Goal: Task Accomplishment & Management: Manage account settings

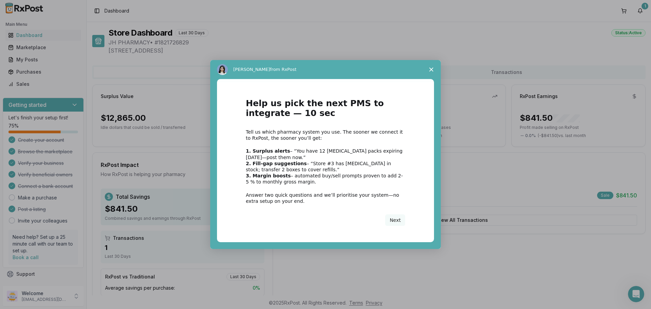
click at [430, 68] on polygon "Close survey" at bounding box center [431, 69] width 4 height 4
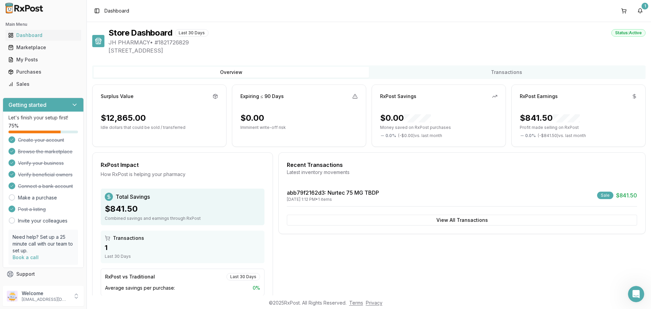
click at [146, 211] on div "$841.50" at bounding box center [183, 208] width 156 height 11
click at [25, 81] on div "Sales" at bounding box center [43, 84] width 70 height 7
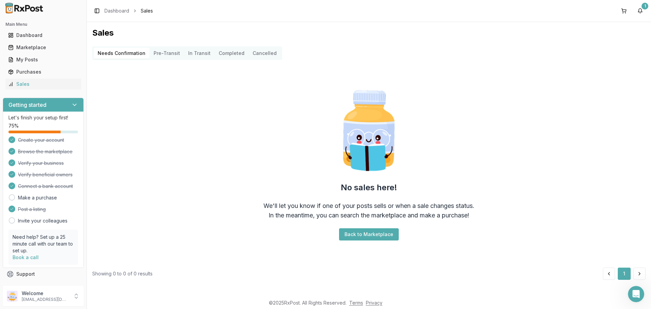
click at [220, 52] on button "Completed" at bounding box center [232, 53] width 34 height 11
click at [208, 57] on Transit "In Transit" at bounding box center [199, 53] width 31 height 11
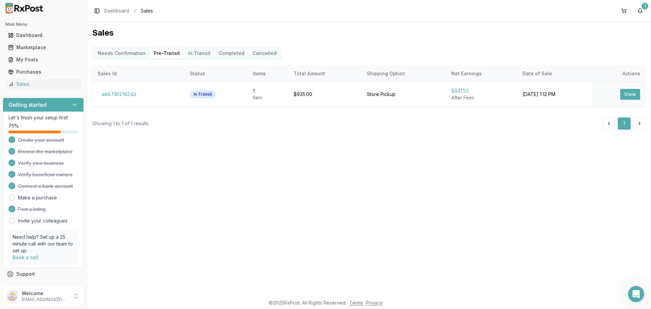
click at [193, 53] on Transit "In Transit" at bounding box center [199, 53] width 31 height 11
click at [45, 39] on link "Dashboard" at bounding box center [43, 35] width 76 height 12
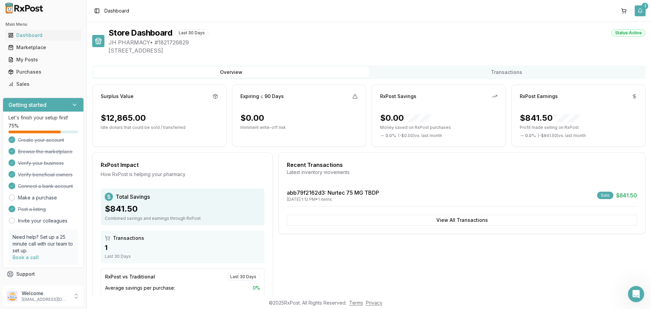
click at [640, 10] on button "1" at bounding box center [640, 10] width 11 height 11
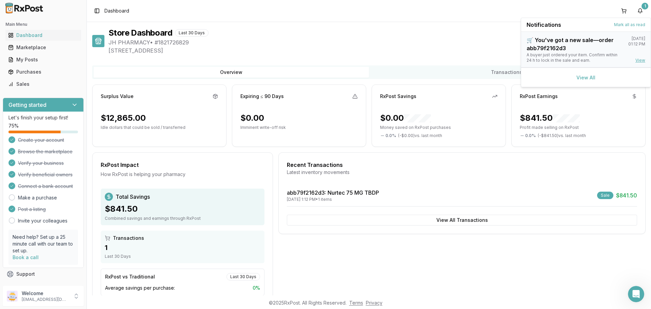
click at [640, 59] on link "View" at bounding box center [640, 60] width 10 height 5
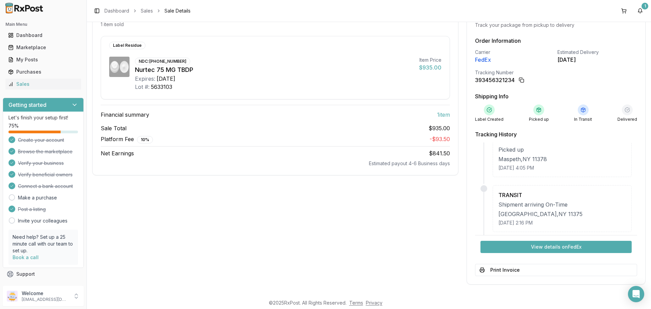
scroll to position [293, 0]
click at [639, 13] on button "1" at bounding box center [640, 10] width 11 height 11
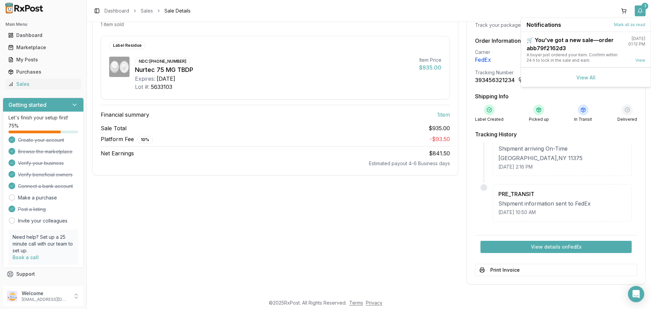
click at [639, 13] on button "1" at bounding box center [640, 10] width 11 height 11
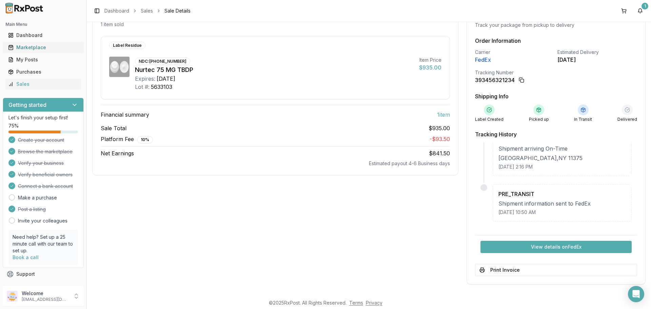
click at [39, 44] on link "Marketplace" at bounding box center [43, 47] width 76 height 12
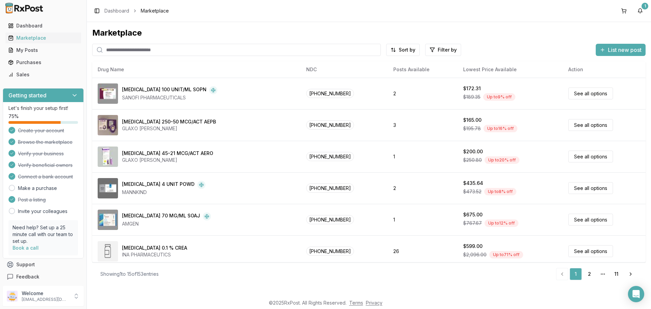
scroll to position [12, 0]
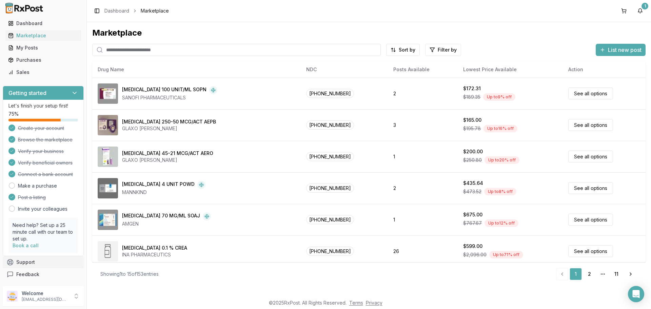
click at [35, 262] on button "Support" at bounding box center [43, 262] width 81 height 12
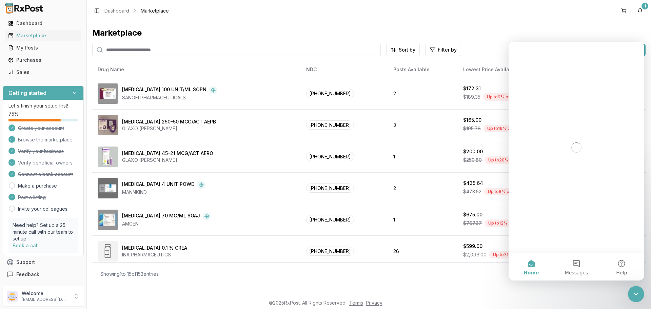
scroll to position [0, 0]
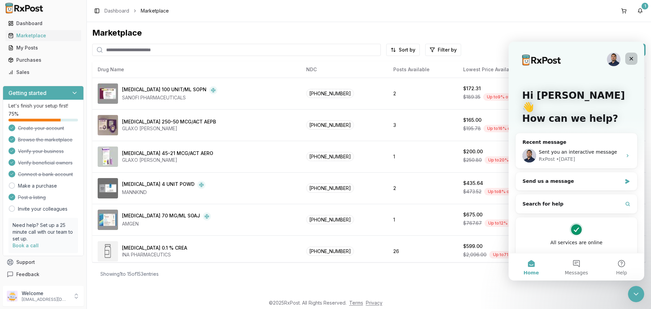
click at [628, 61] on icon "Close" at bounding box center [630, 58] width 5 height 5
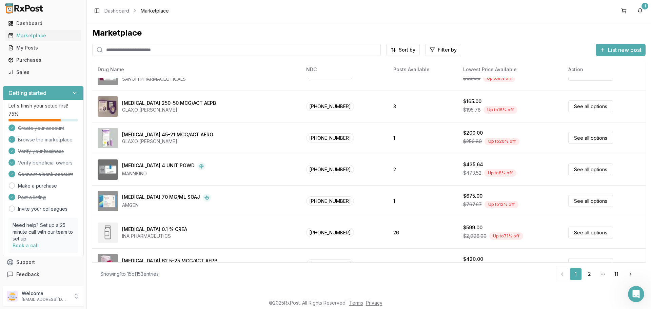
scroll to position [34, 0]
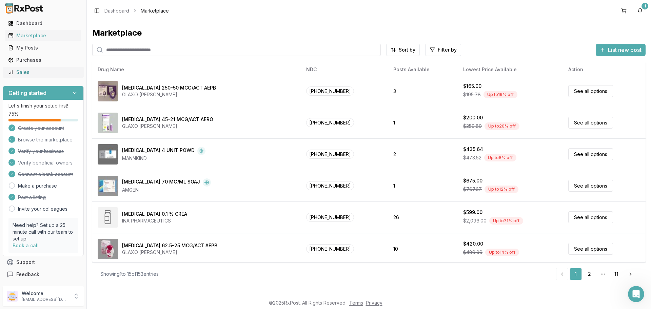
click at [29, 72] on div "Sales" at bounding box center [43, 72] width 70 height 7
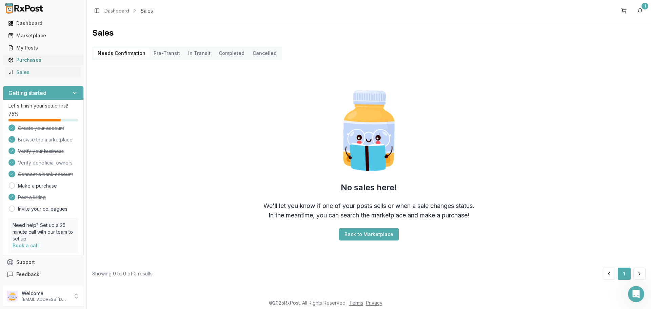
click at [61, 63] on link "Purchases" at bounding box center [43, 60] width 76 height 12
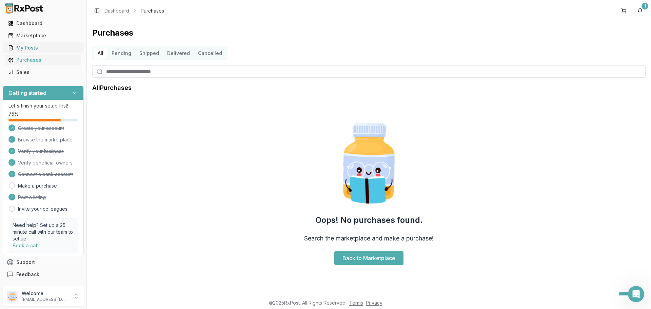
click at [53, 43] on link "My Posts" at bounding box center [43, 48] width 76 height 12
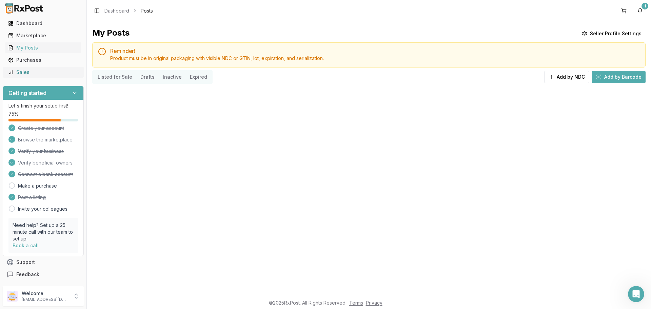
click at [45, 75] on div "Sales" at bounding box center [43, 72] width 70 height 7
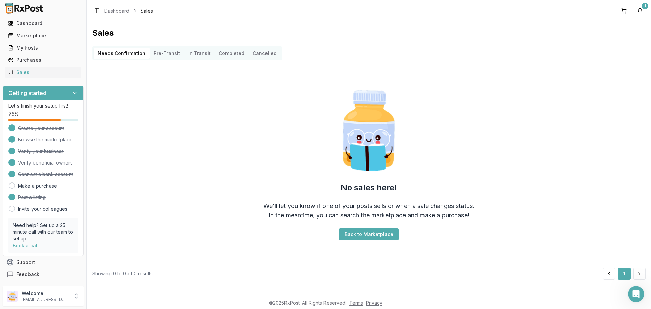
click at [196, 54] on Transit "In Transit" at bounding box center [199, 53] width 31 height 11
click at [168, 54] on button "Pre-Transit" at bounding box center [166, 53] width 35 height 11
click at [205, 54] on Transit "In Transit" at bounding box center [199, 53] width 31 height 11
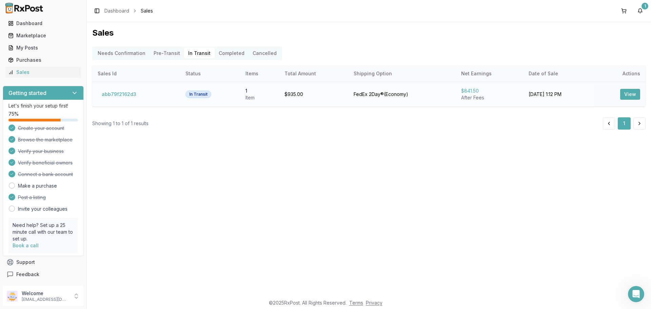
click at [630, 90] on button "View" at bounding box center [630, 94] width 20 height 11
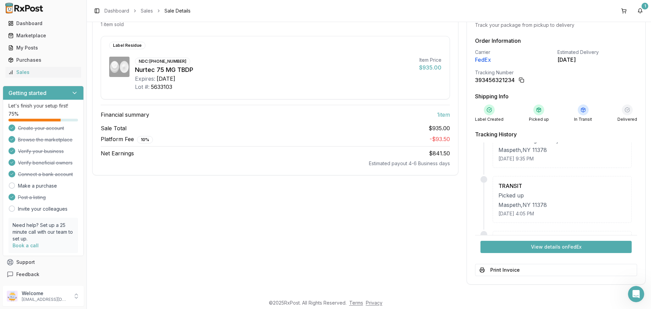
scroll to position [203, 0]
click at [512, 261] on div "Order Information Carrier FedEx Estimated Delivery Wed, Sep 24 Tracking Number …" at bounding box center [556, 156] width 178 height 239
click at [511, 267] on button "Print Invoice" at bounding box center [556, 270] width 162 height 12
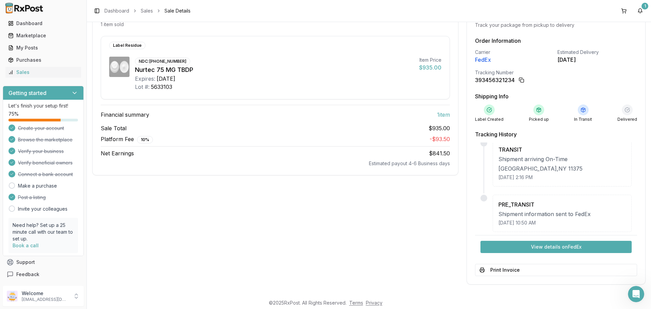
scroll to position [293, 0]
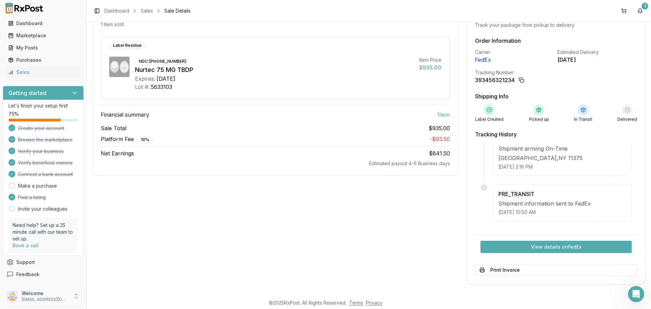
click at [42, 297] on p "[EMAIL_ADDRESS][DOMAIN_NAME]" at bounding box center [45, 299] width 47 height 5
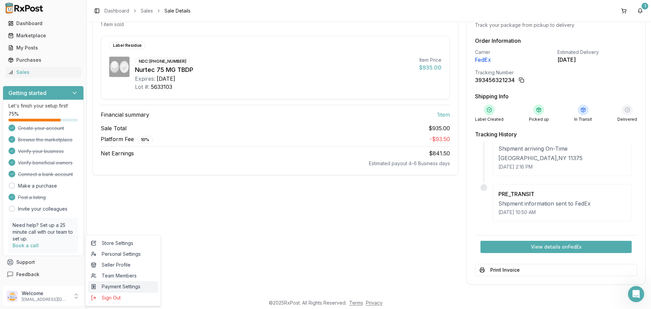
click at [119, 290] on span "Payment Settings" at bounding box center [123, 286] width 64 height 7
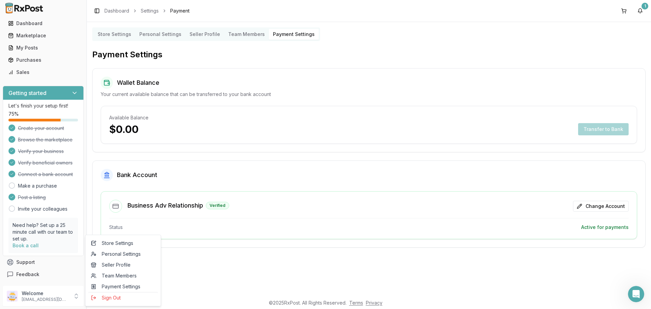
click at [327, 213] on div "Business Adv Relationship Verified Change Account Status Active for payments" at bounding box center [369, 215] width 536 height 31
click at [223, 202] on div "Verified" at bounding box center [217, 205] width 23 height 7
click at [182, 207] on h3 "Business Adv Relationship" at bounding box center [165, 205] width 76 height 9
click at [608, 201] on button "Change Account" at bounding box center [601, 206] width 56 height 11
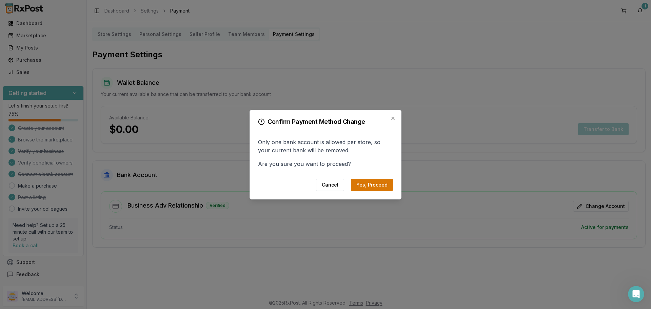
click at [387, 181] on button "Yes, Proceed" at bounding box center [372, 185] width 42 height 12
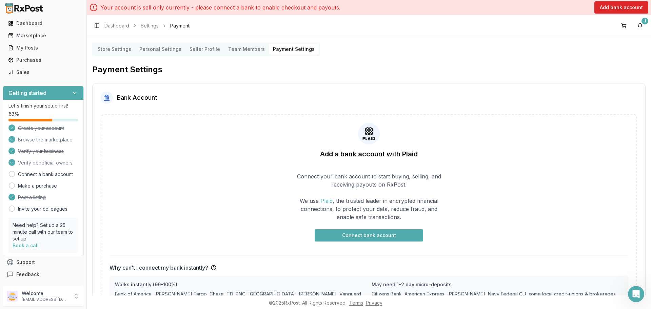
click at [399, 230] on button "Connect bank account" at bounding box center [369, 235] width 108 height 12
